Goal: Information Seeking & Learning: Learn about a topic

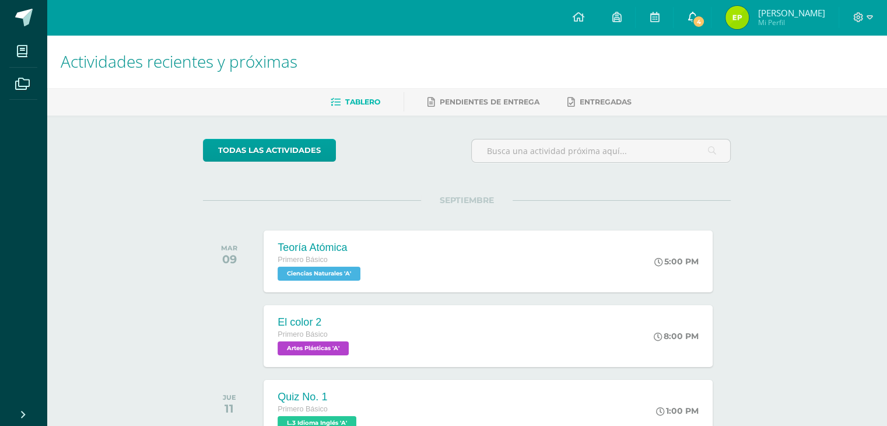
click at [699, 22] on span "4" at bounding box center [698, 21] width 13 height 13
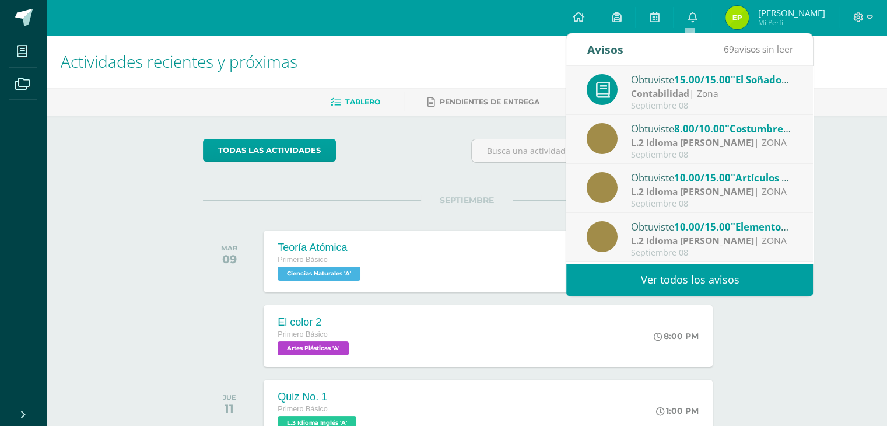
click at [749, 83] on span ""El Soñador"" at bounding box center [761, 79] width 60 height 13
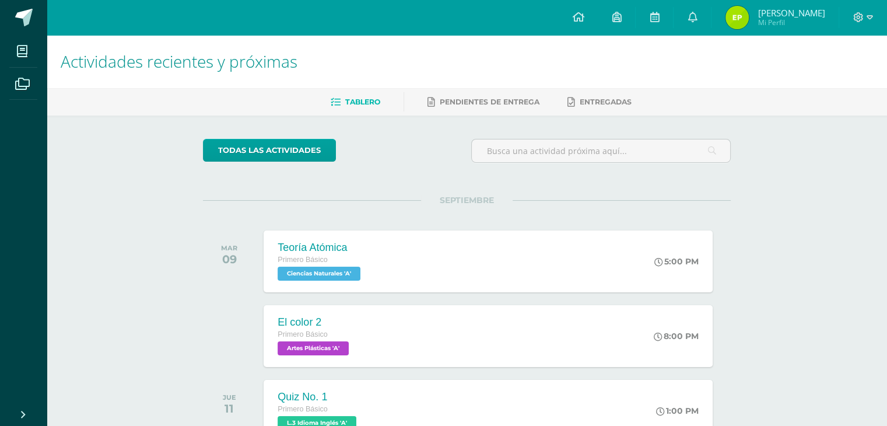
click at [482, 170] on div at bounding box center [601, 155] width 269 height 33
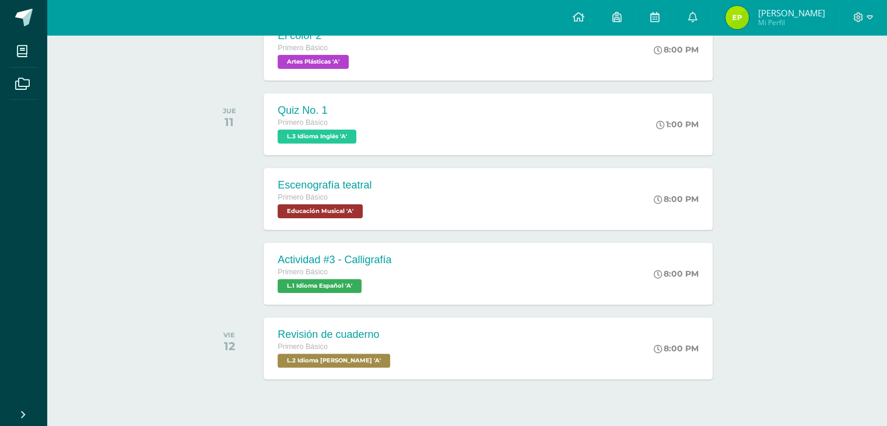
scroll to position [289, 0]
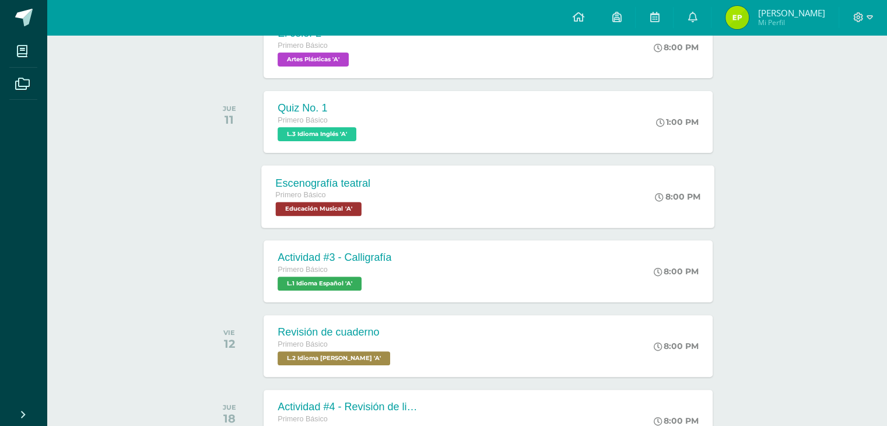
click at [579, 187] on div "Escenografía teatral Primero Básico Educación Musical 'A' 8:00 PM Escenografía …" at bounding box center [488, 196] width 453 height 62
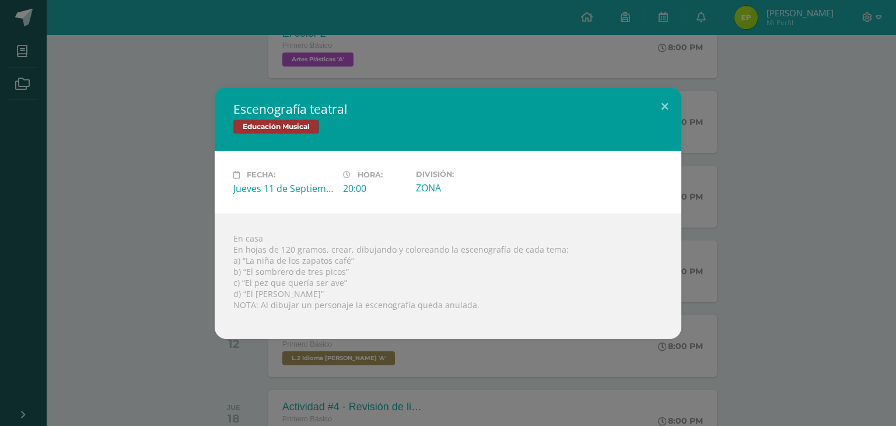
click at [177, 96] on div "Escenografía teatral Educación Musical Fecha: [DATE] Hora: 20:00 División:" at bounding box center [448, 213] width 887 height 252
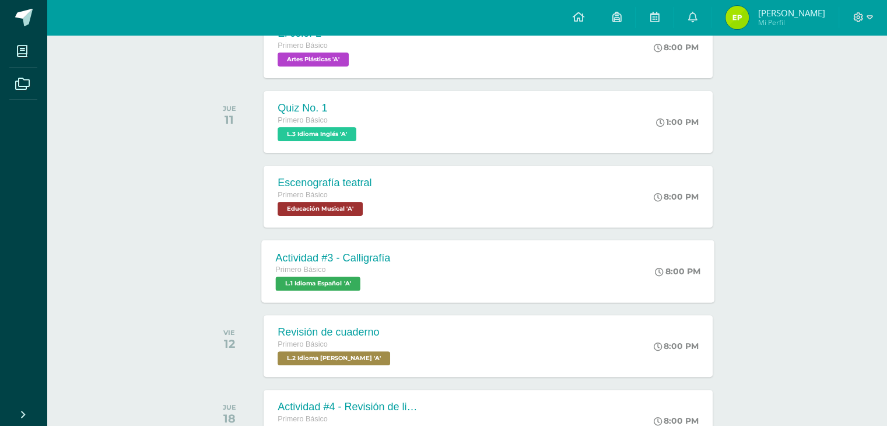
click at [320, 285] on span "L.1 Idioma Español 'A'" at bounding box center [318, 283] width 85 height 14
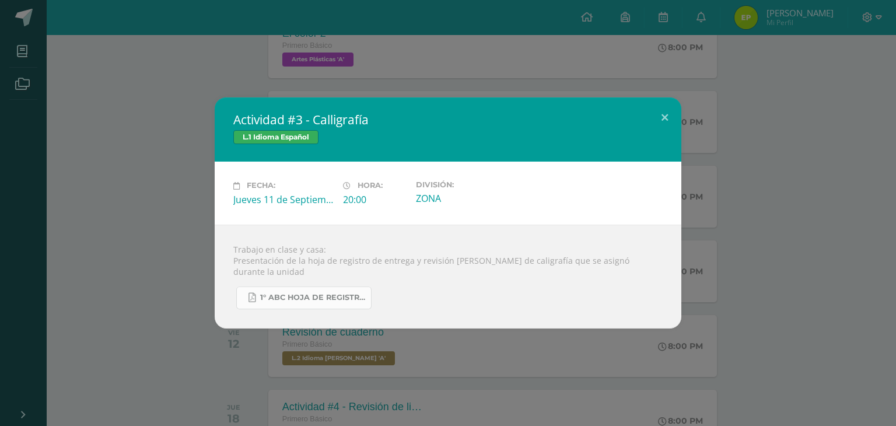
click at [327, 293] on span "1° ABC HOJA DE REGISTRO - UNIDAD FINAL.pdf" at bounding box center [312, 297] width 105 height 9
click at [747, 145] on div "Actividad #3 - Calligrafía L.1 Idioma Español Fecha: [DATE] Hora: 20:00 Divisió…" at bounding box center [448, 212] width 887 height 230
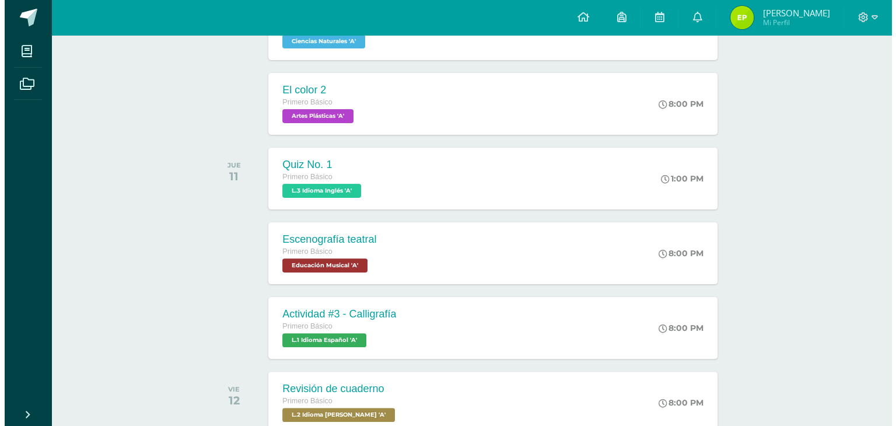
scroll to position [220, 0]
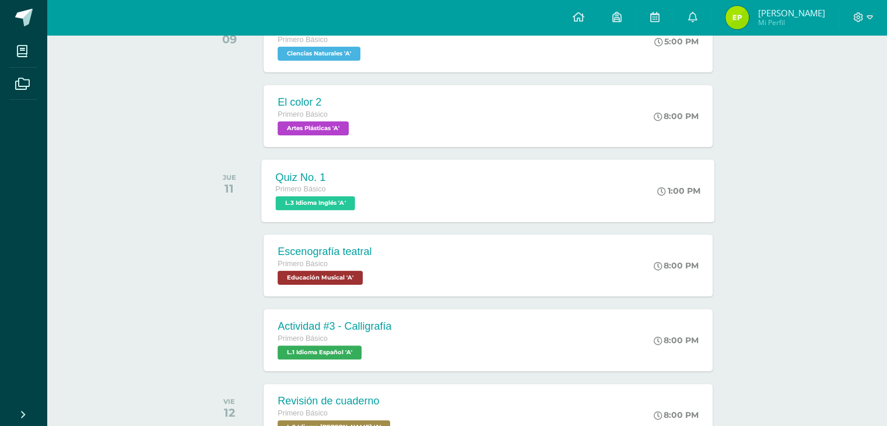
click at [516, 183] on div "Quiz No. 1 Primero Básico L.3 Idioma Inglés 'A' 1:00 PM Quiz No. 1 L.3 Idioma I…" at bounding box center [488, 190] width 453 height 62
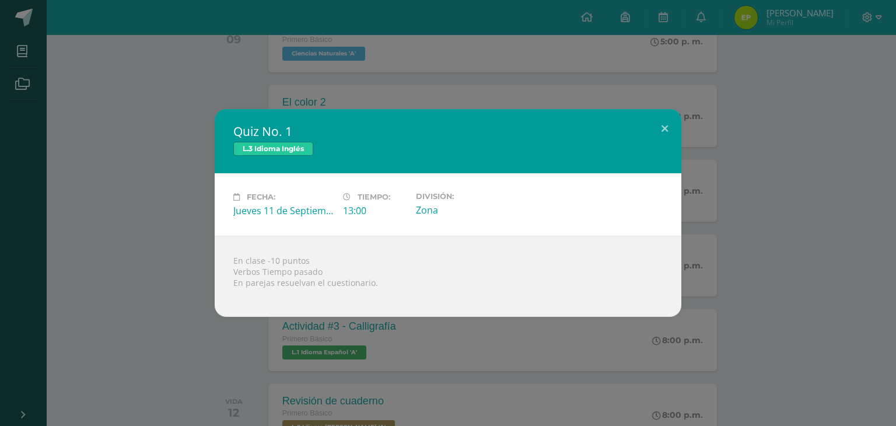
click at [704, 223] on div "Quiz No. 1 L.3 Idioma Inglés Fecha: [DATE] Tiempo: 13:00 División: Zona" at bounding box center [448, 213] width 887 height 208
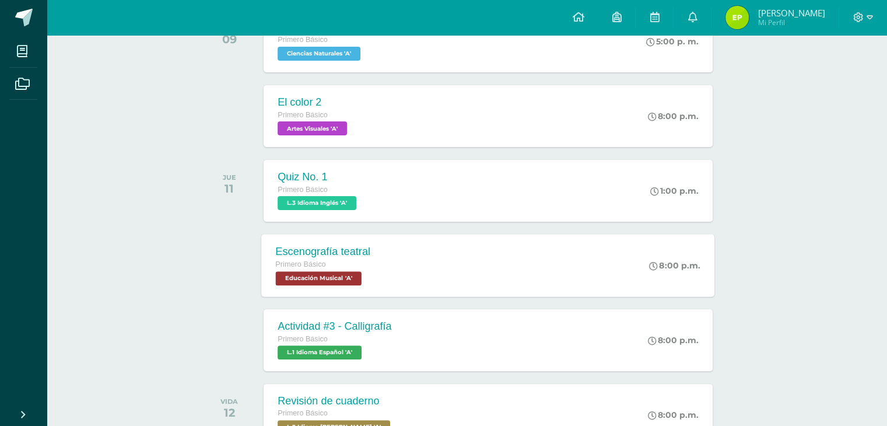
click at [619, 246] on div "Escenografía teatral Primero Básico Educación Musical 'A' 8:00 p.m. Escenografí…" at bounding box center [488, 265] width 453 height 62
